Goal: Task Accomplishment & Management: Complete application form

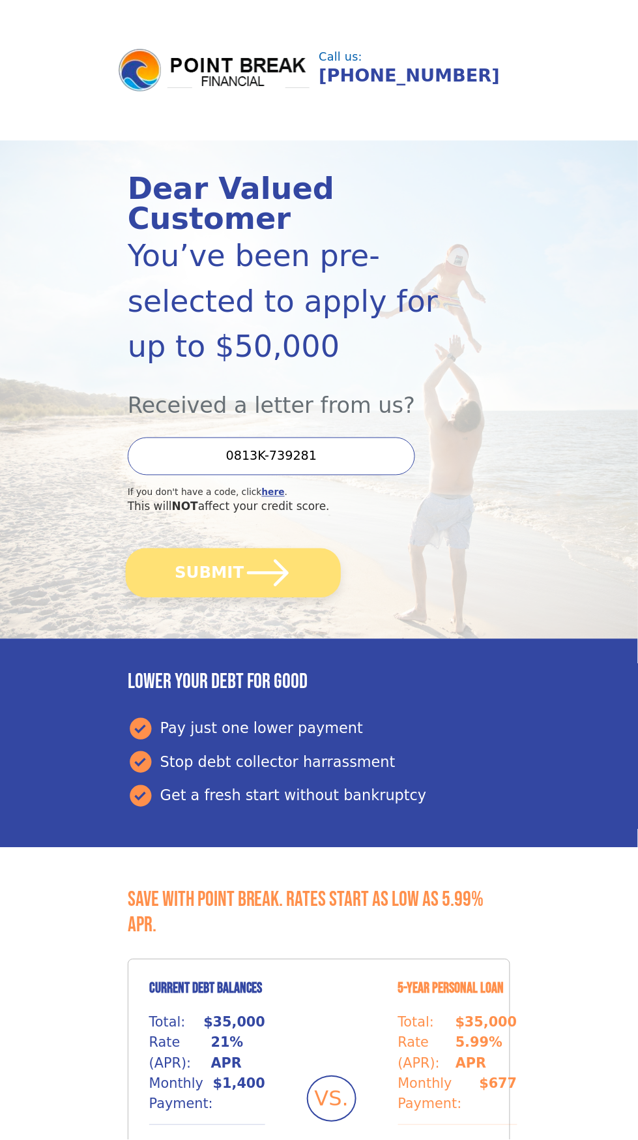
click at [205, 548] on button "SUBMIT" at bounding box center [233, 572] width 215 height 49
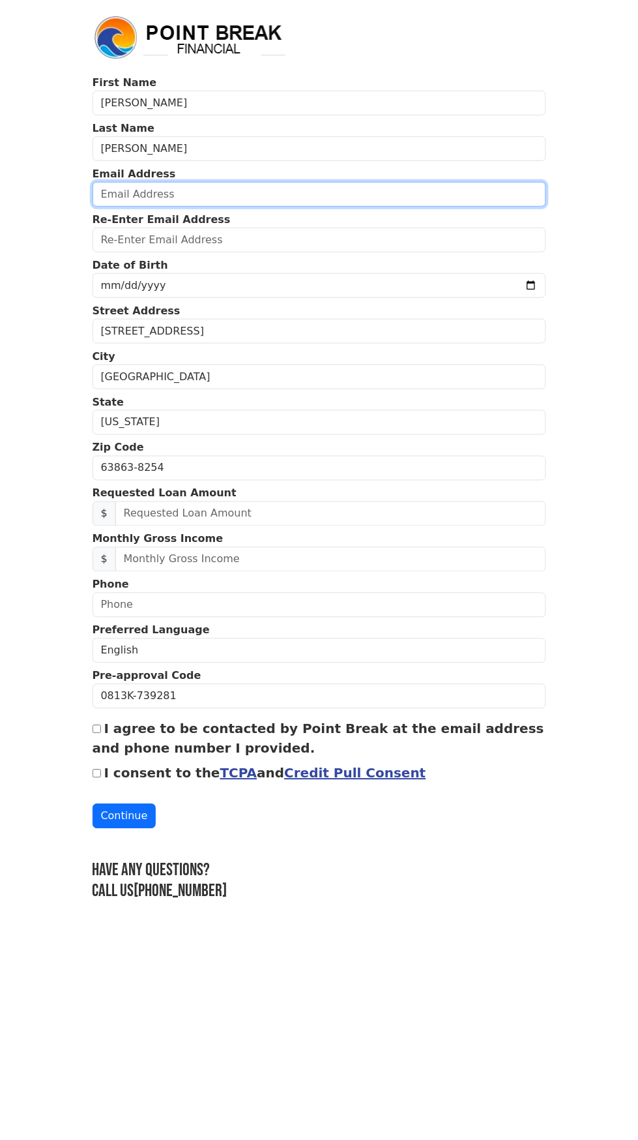
click at [139, 201] on input "email" at bounding box center [320, 194] width 454 height 25
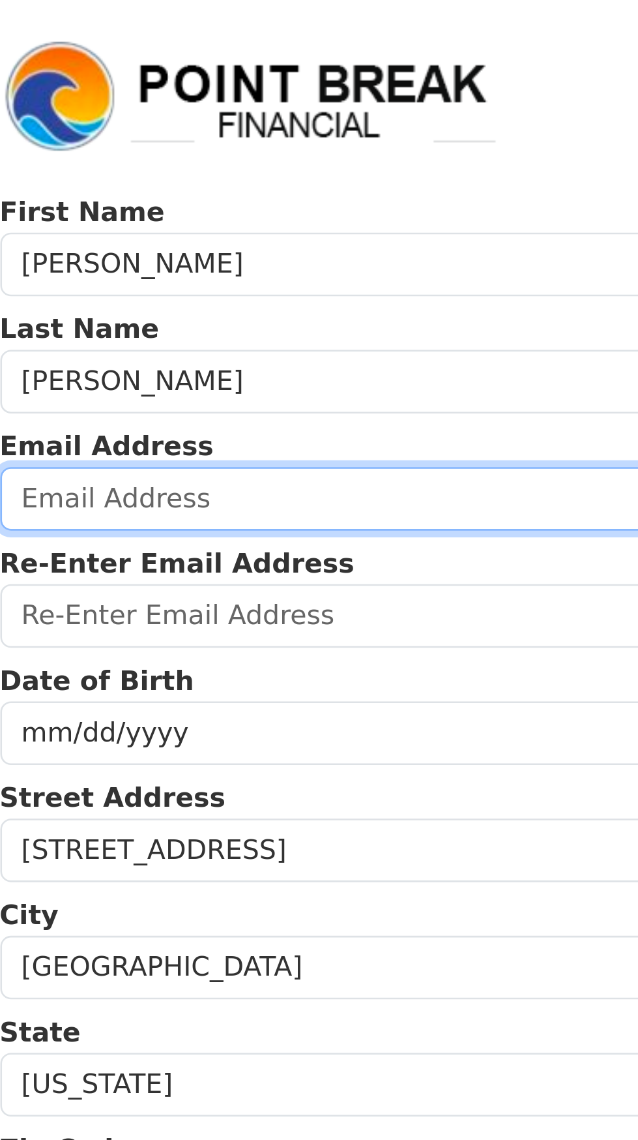
type input "owenscheryl62022@gmail.com"
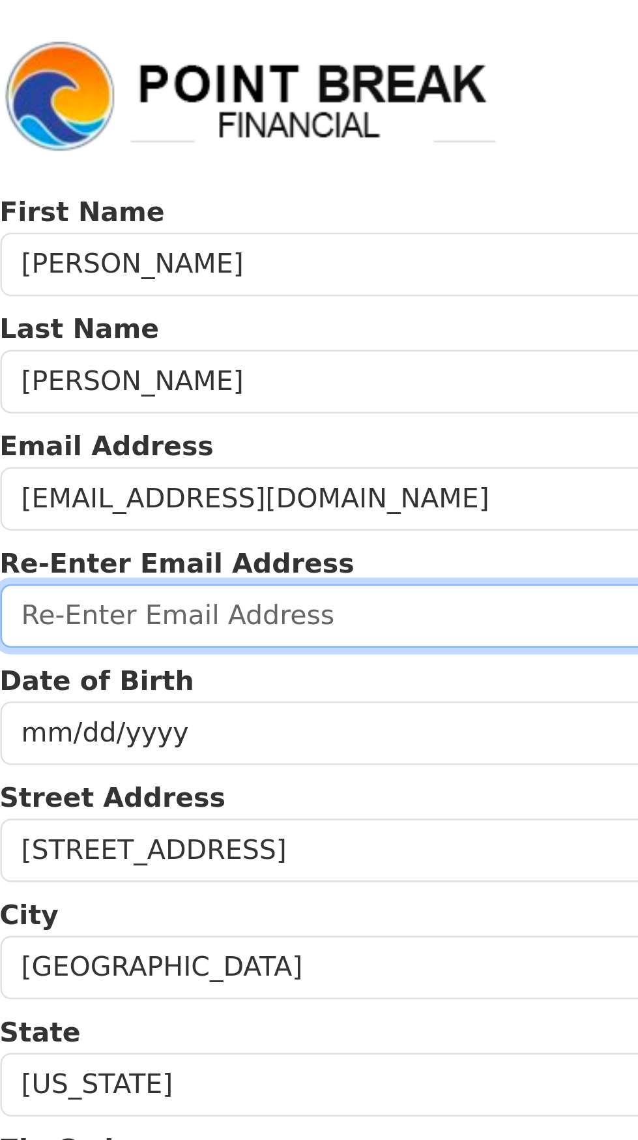
type input "owenscheryl62022@gmail.com"
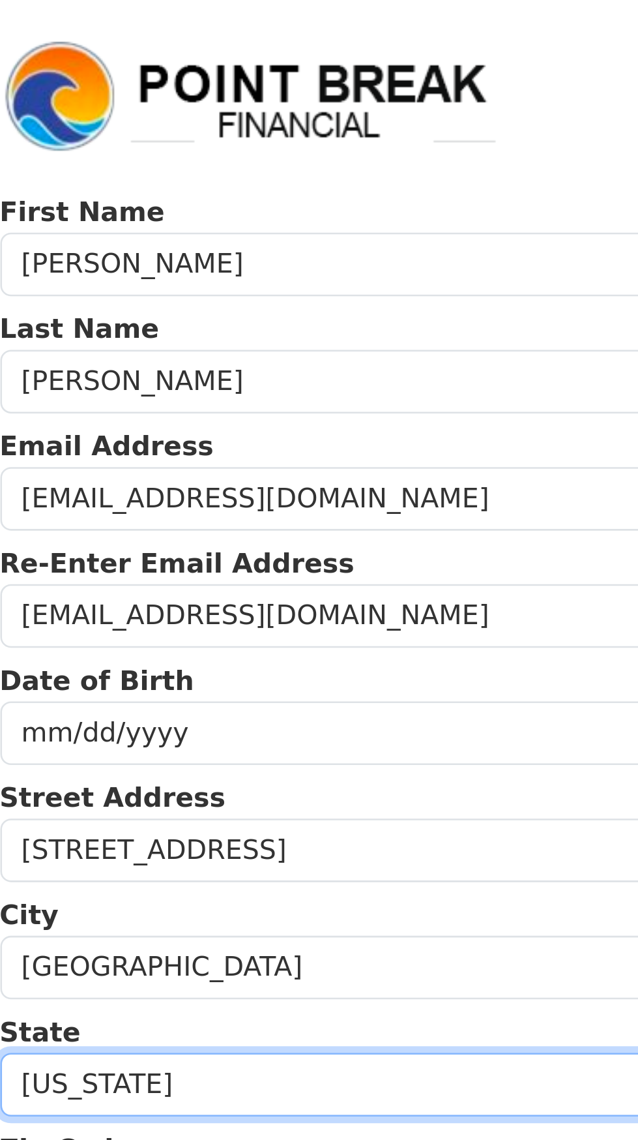
select select "FL"
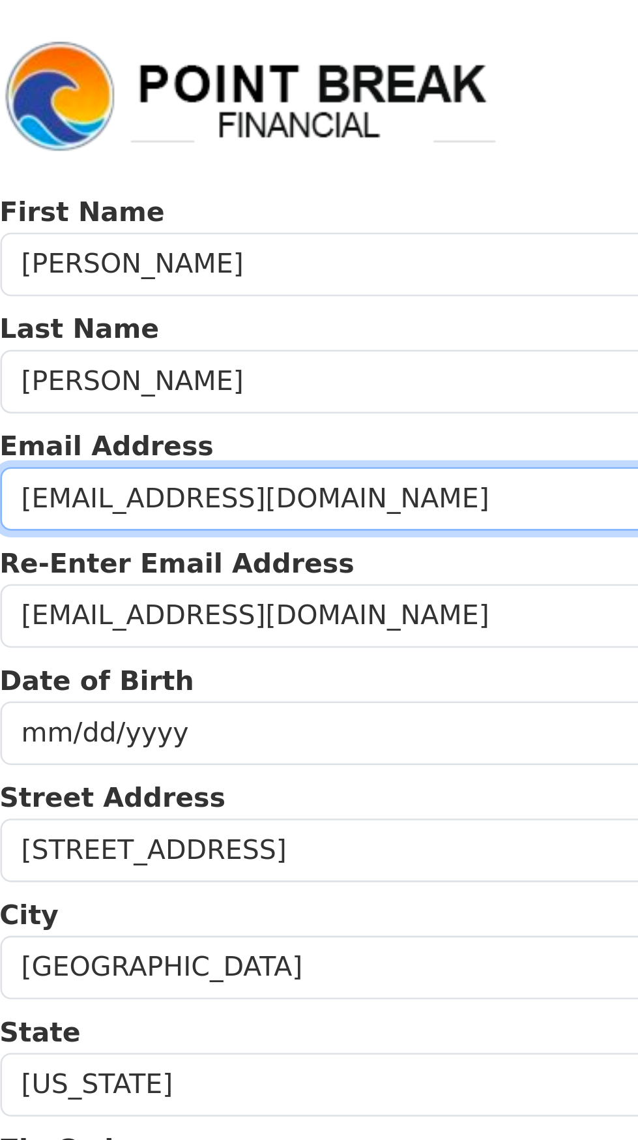
type input "(317) 946-4979"
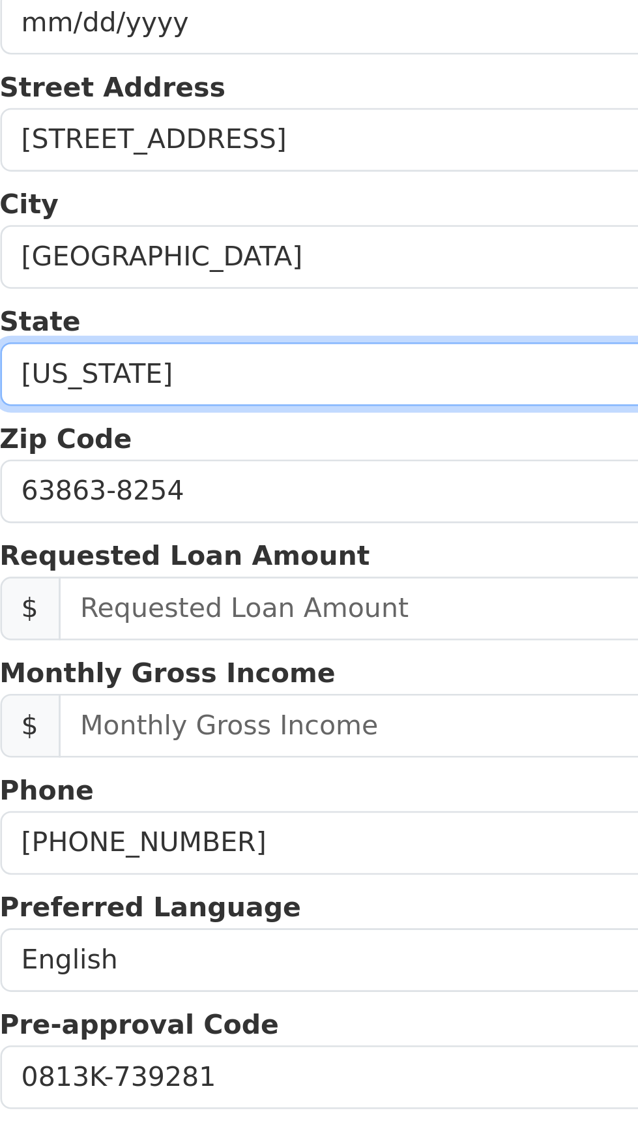
click at [155, 417] on select "Alabama Alaska Arizona Arkansas California Colorado Connecticut Delaware Distri…" at bounding box center [320, 422] width 454 height 25
select select "MO"
click at [93, 410] on select "Alabama Alaska Arizona Arkansas California Colorado Connecticut Delaware Distri…" at bounding box center [320, 422] width 454 height 25
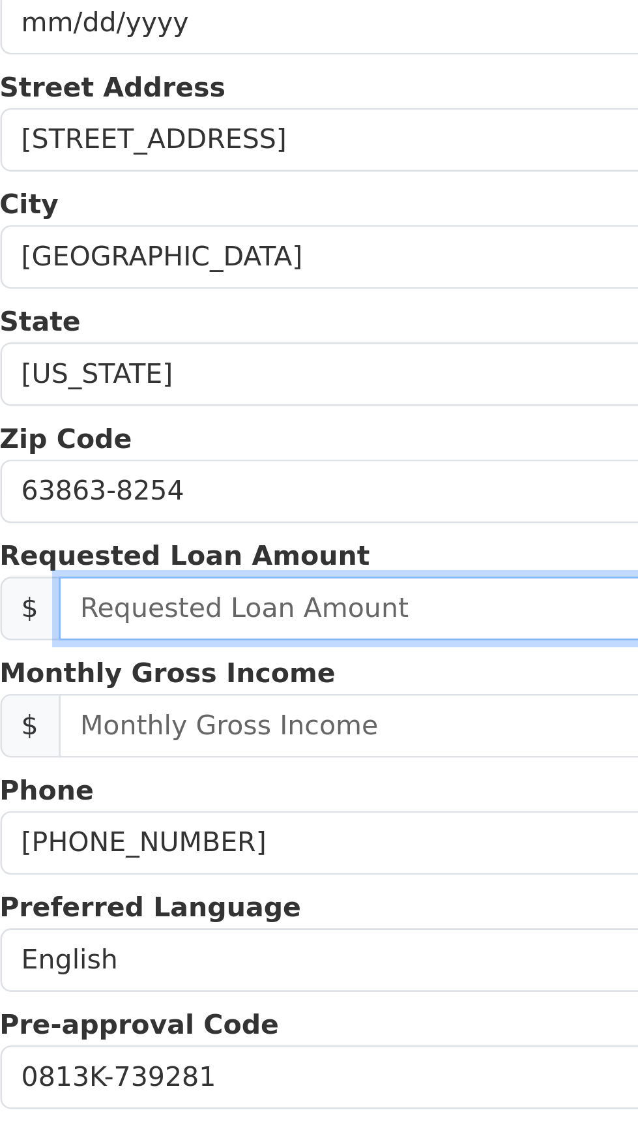
click at [144, 509] on input "text" at bounding box center [330, 513] width 431 height 25
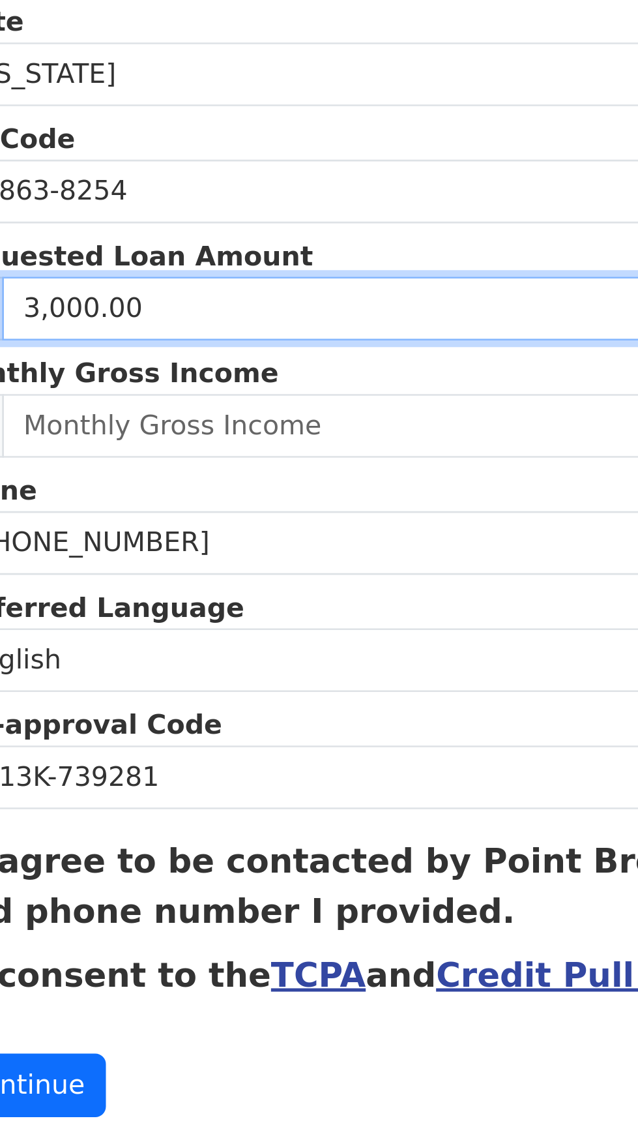
type input "30,000.00"
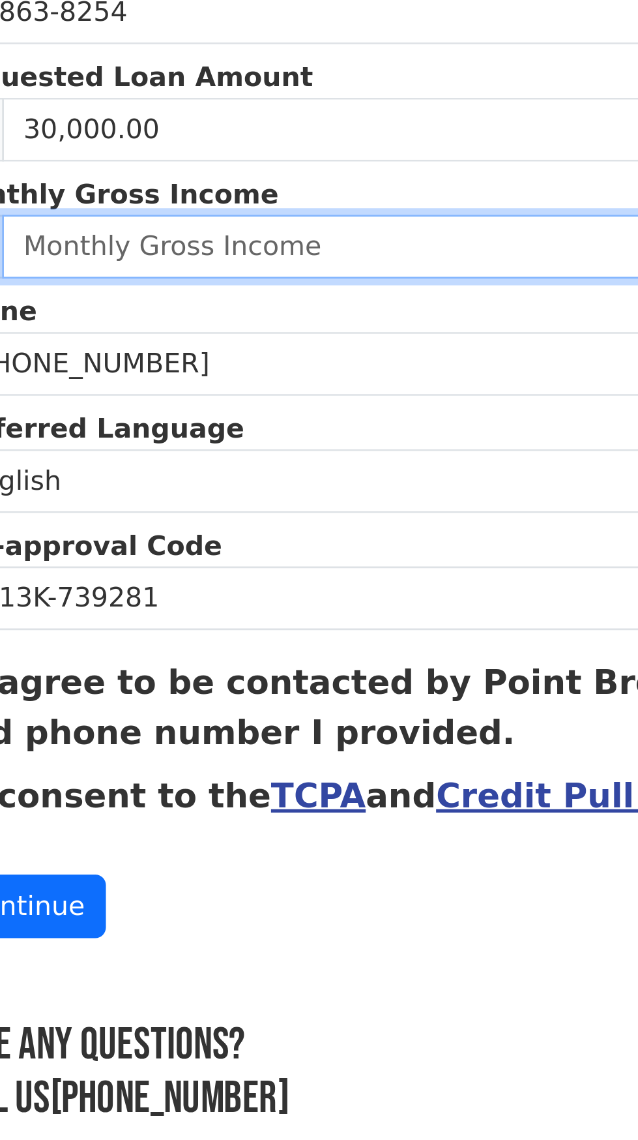
click at [151, 559] on input "text" at bounding box center [330, 559] width 431 height 25
type input "5,000.00"
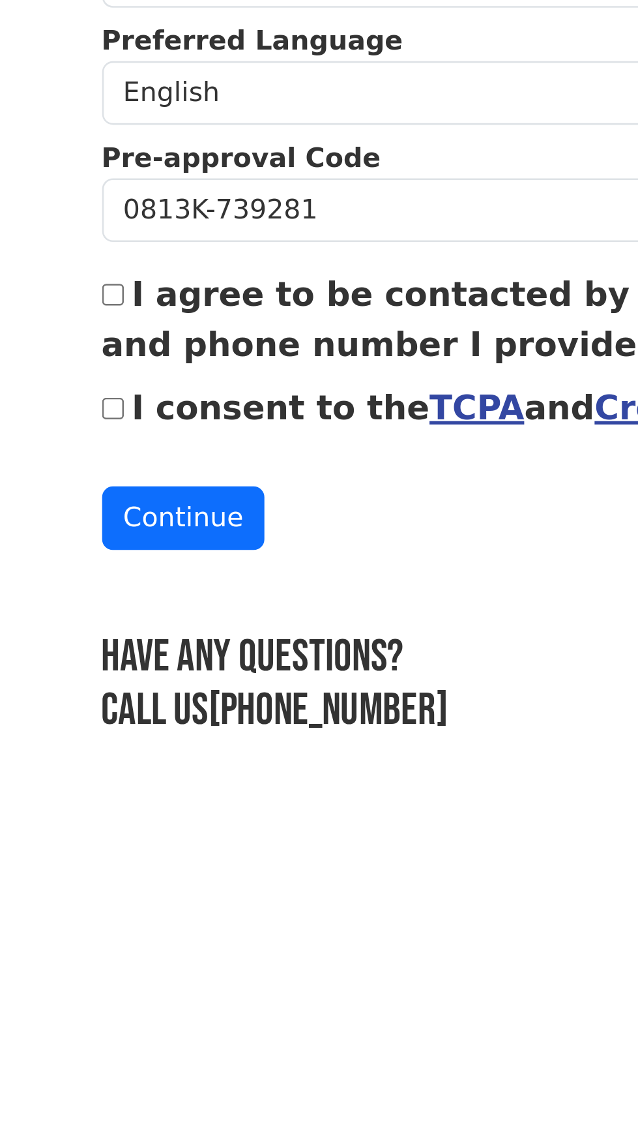
click at [99, 728] on input "I agree to be contacted by Point Break at the email address and phone number I …" at bounding box center [97, 729] width 8 height 8
checkbox input "true"
click at [220, 776] on link "TCPA" at bounding box center [238, 774] width 37 height 16
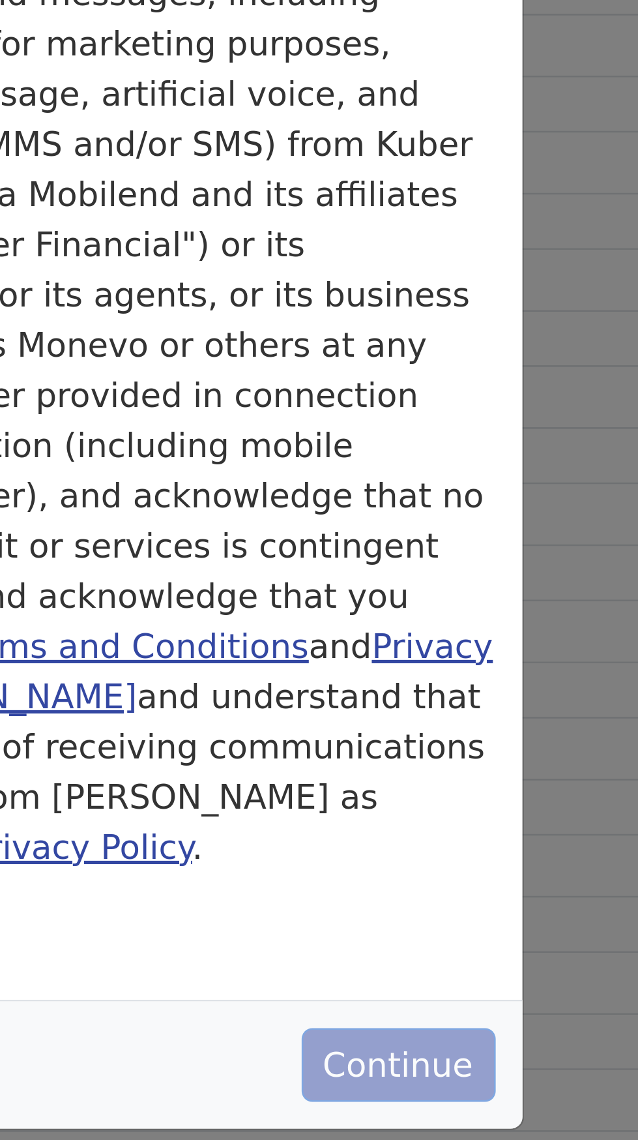
click at [428, 531] on button "Continue" at bounding box center [434, 545] width 76 height 29
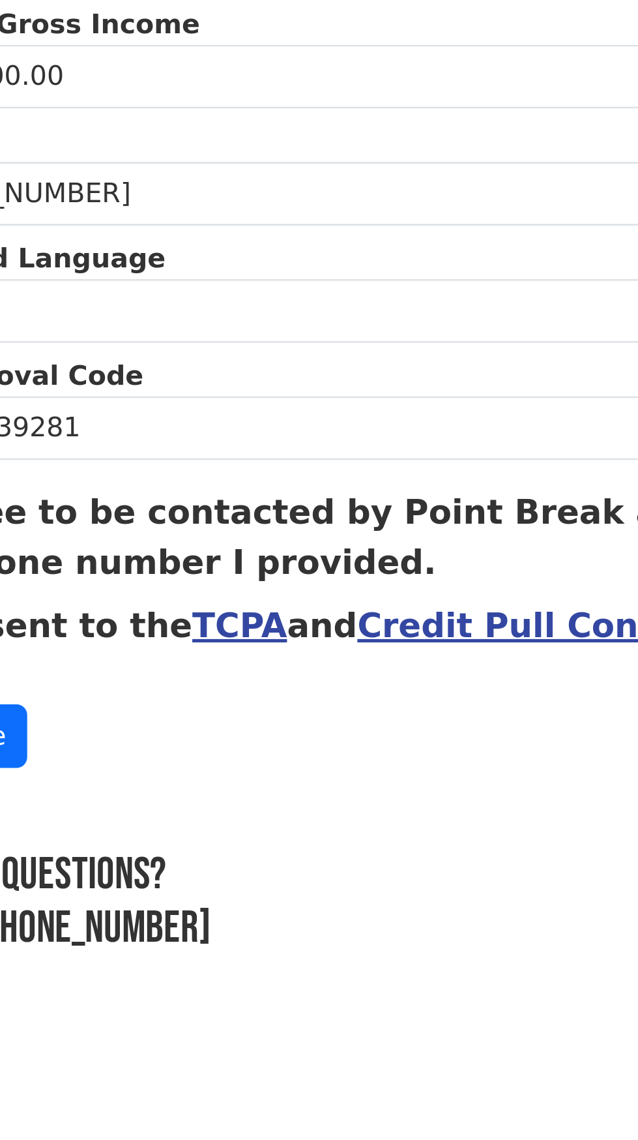
click at [311, 773] on link "Credit Pull Consent" at bounding box center [355, 774] width 142 height 16
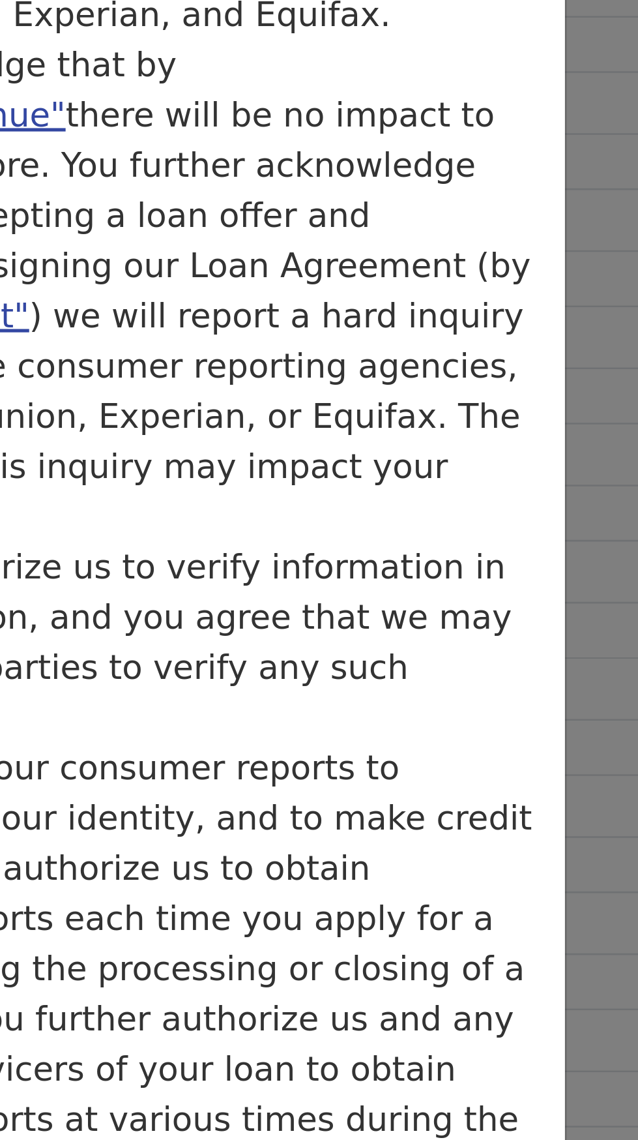
click at [434, 791] on button "Continue" at bounding box center [434, 805] width 76 height 29
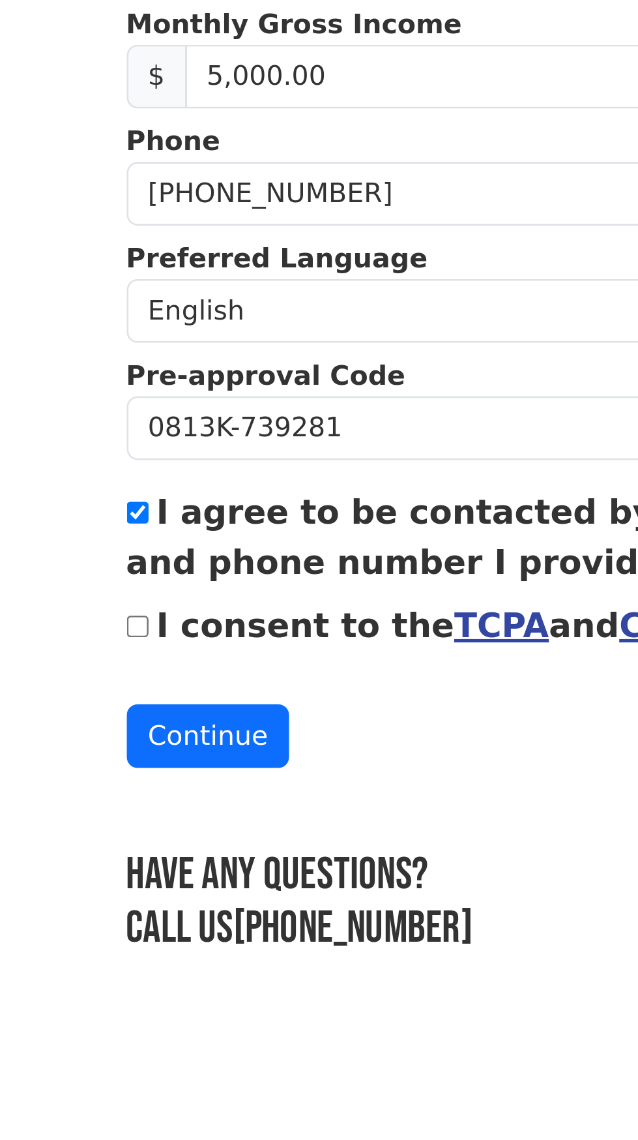
click at [100, 771] on input "I consent to the TCPA and Credit Pull Consent" at bounding box center [97, 773] width 8 height 8
checkbox input "true"
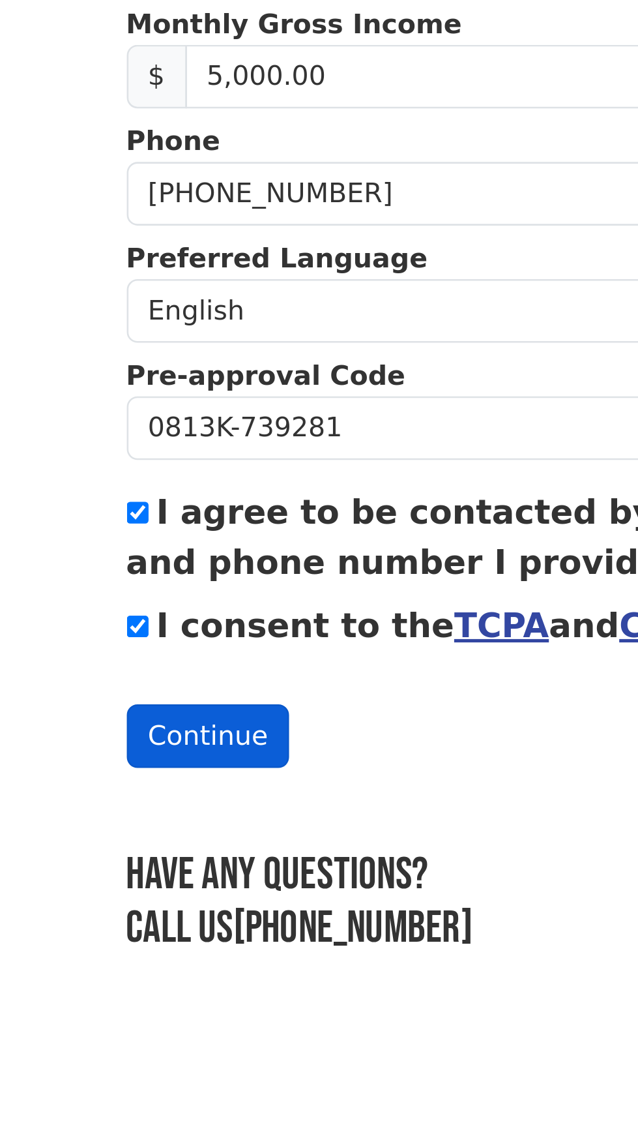
click at [115, 818] on button "Continue" at bounding box center [125, 816] width 64 height 25
